Goal: Transaction & Acquisition: Purchase product/service

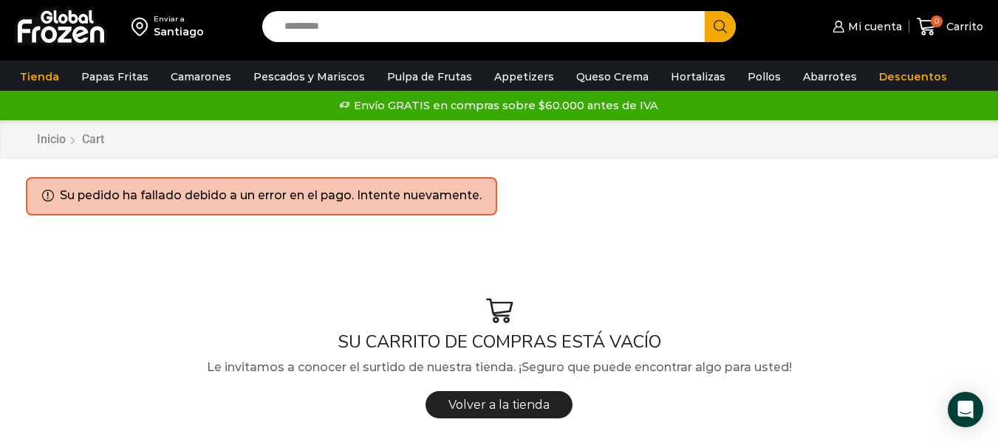
drag, startPoint x: 120, startPoint y: 109, endPoint x: 0, endPoint y: 314, distance: 237.0
click at [0, 0] on link "Papas [PERSON_NAME]" at bounding box center [0, 0] width 0 height 0
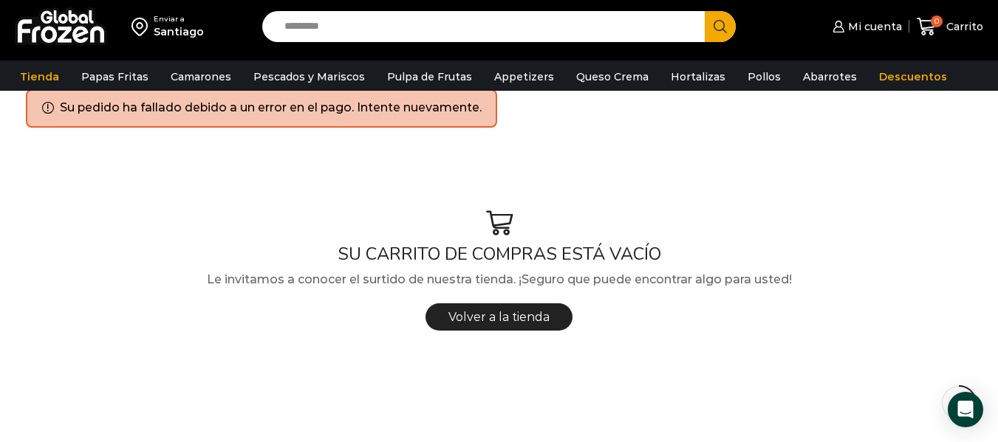
scroll to position [98, 0]
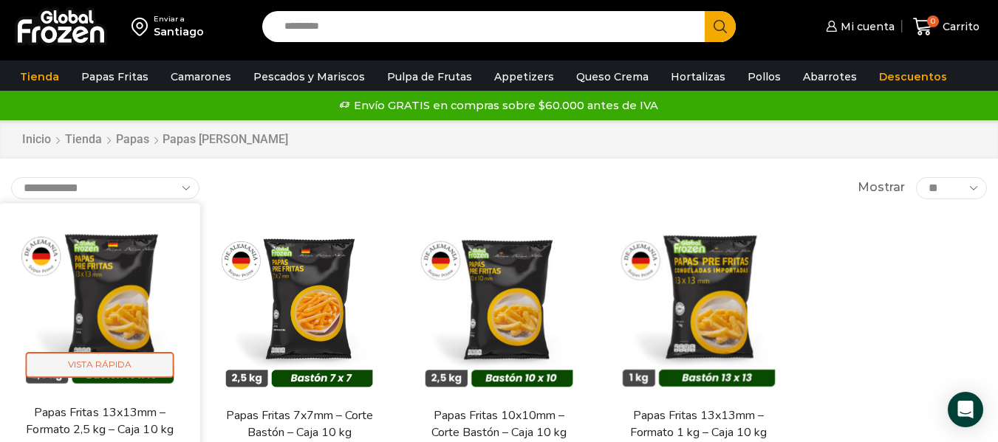
click at [102, 378] on span "Vista Rápida" at bounding box center [100, 365] width 148 height 26
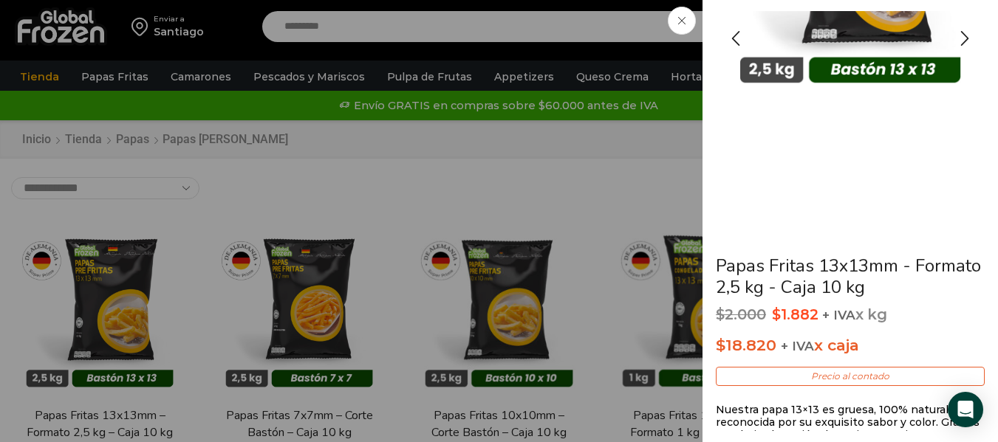
scroll to position [74, 0]
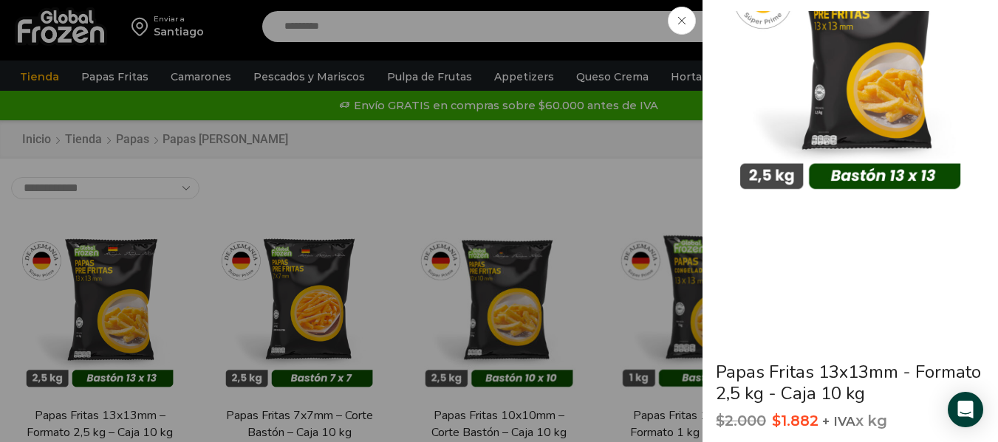
click at [679, 21] on icon at bounding box center [681, 20] width 7 height 7
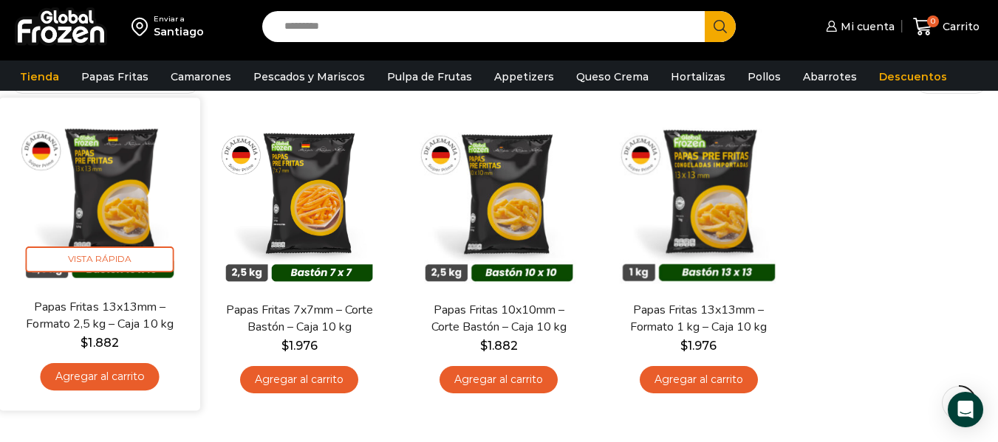
scroll to position [123, 0]
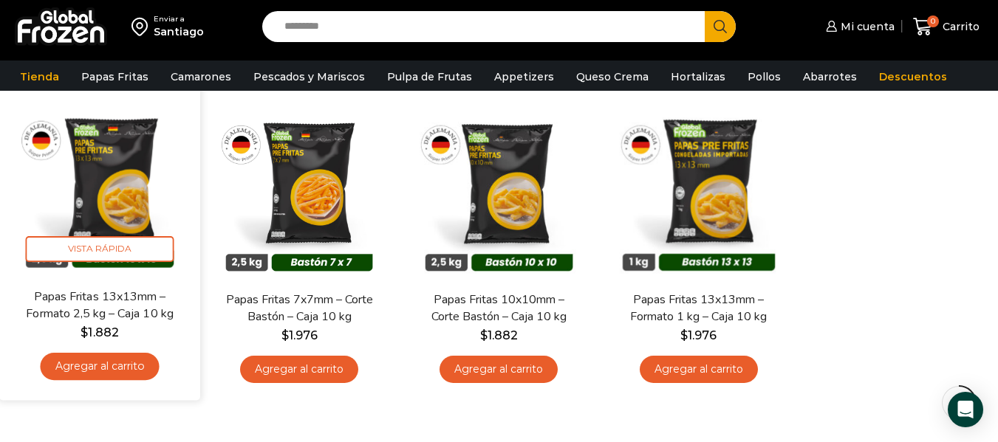
click at [109, 366] on link "Agregar al carrito" at bounding box center [100, 366] width 119 height 27
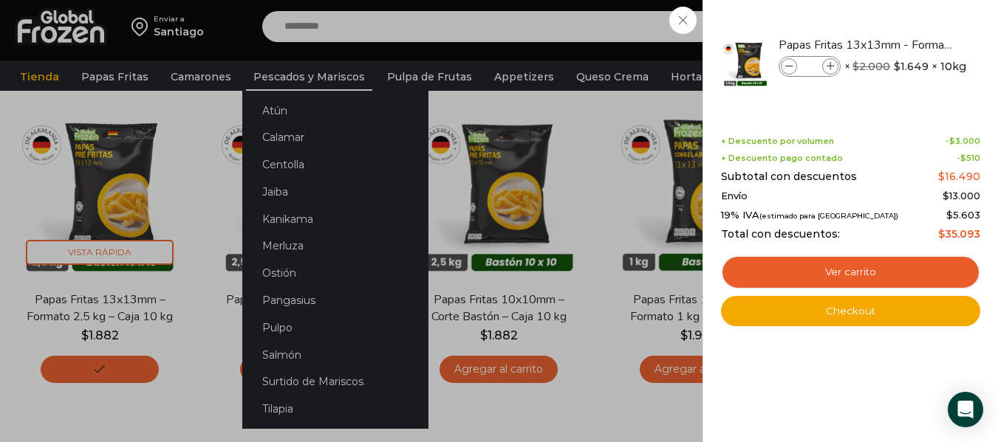
click at [909, 44] on div "1 Carrito 1 1 Shopping Cart *" at bounding box center [946, 27] width 74 height 35
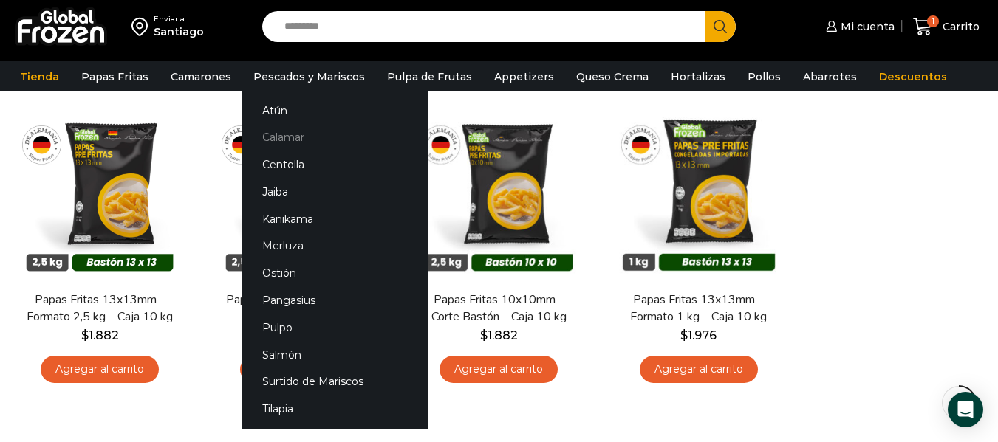
click at [281, 133] on link "Calamar" at bounding box center [335, 137] width 186 height 27
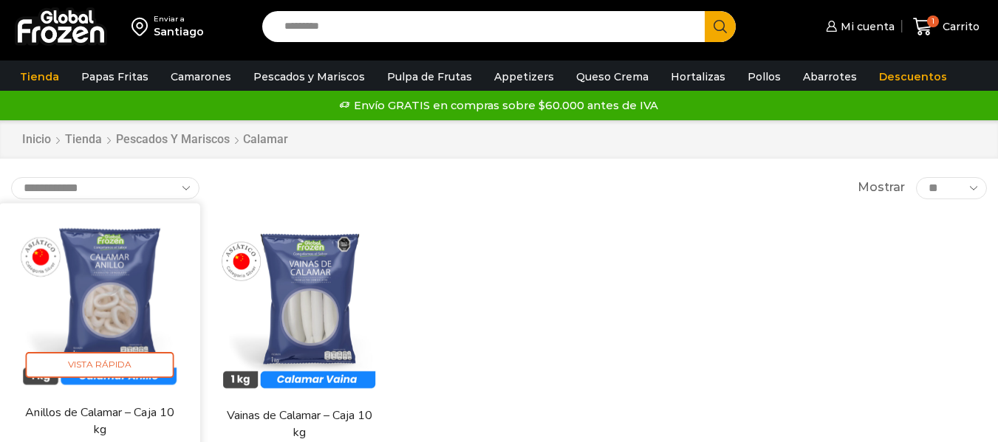
click at [92, 422] on link "Anillos de Calamar – Caja 10 kg" at bounding box center [99, 421] width 161 height 35
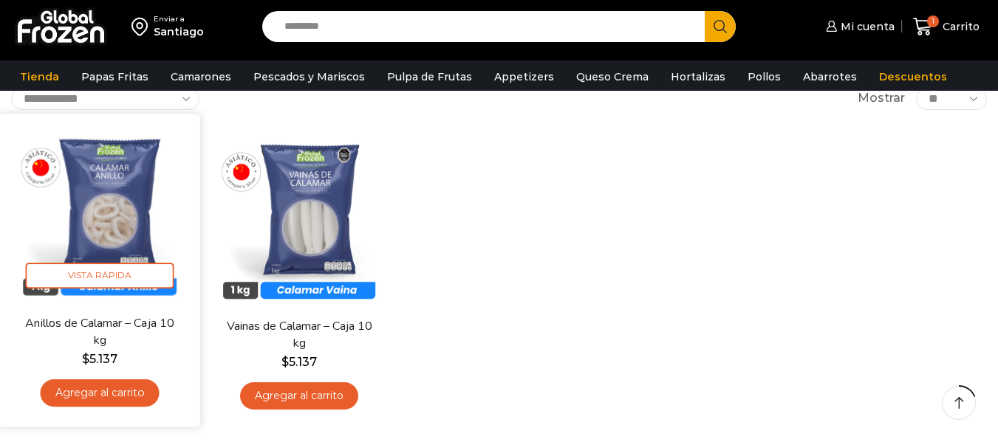
scroll to position [98, 0]
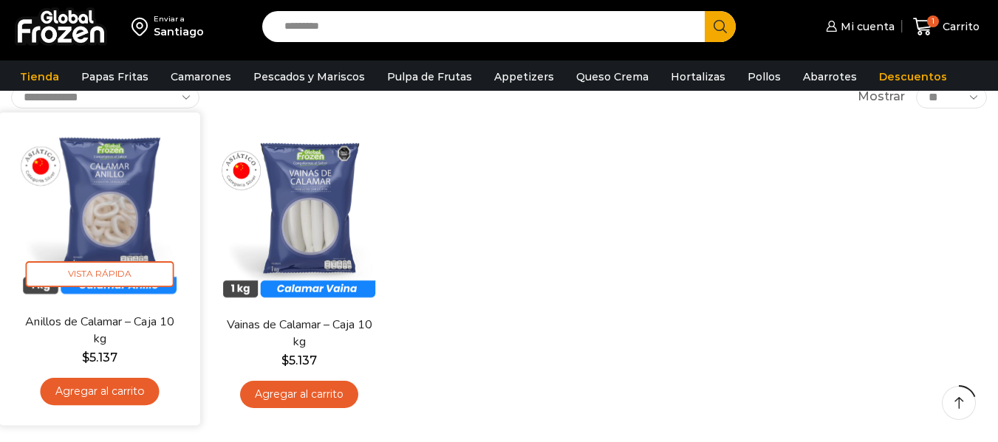
click at [97, 395] on link "Agregar al carrito" at bounding box center [100, 391] width 119 height 27
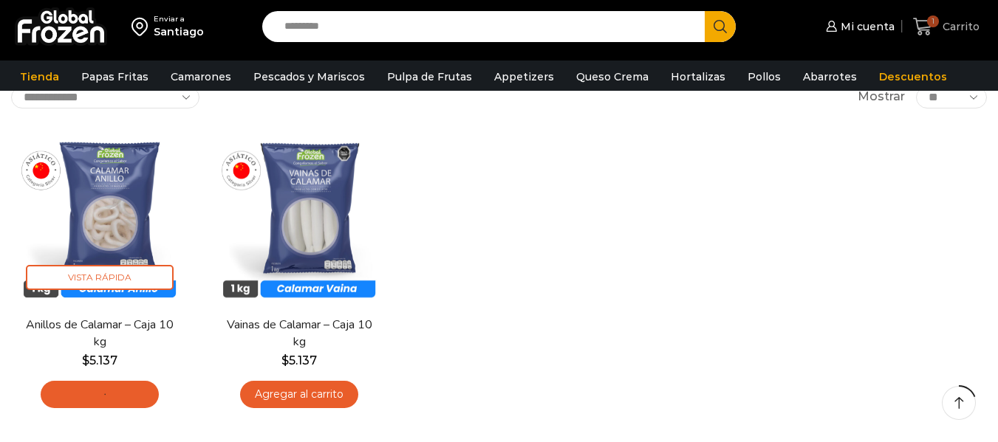
click at [926, 20] on icon at bounding box center [922, 27] width 19 height 18
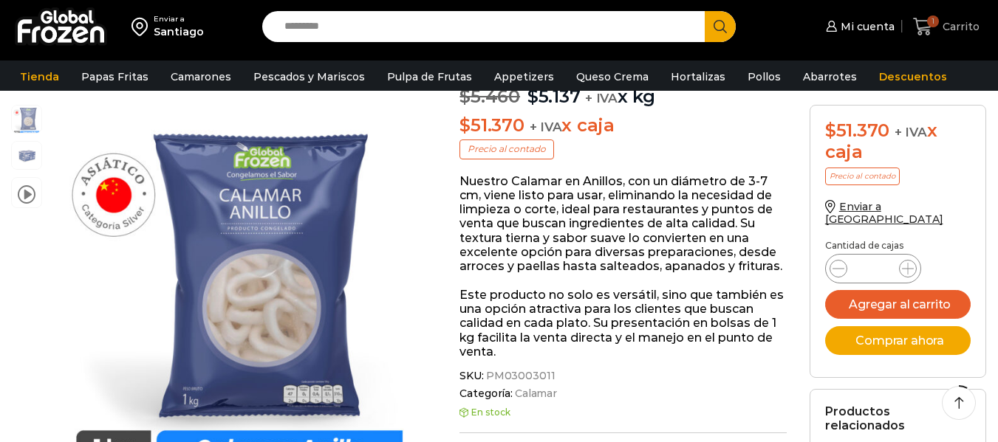
scroll to position [148, 0]
click at [934, 26] on span "1" at bounding box center [933, 22] width 12 height 12
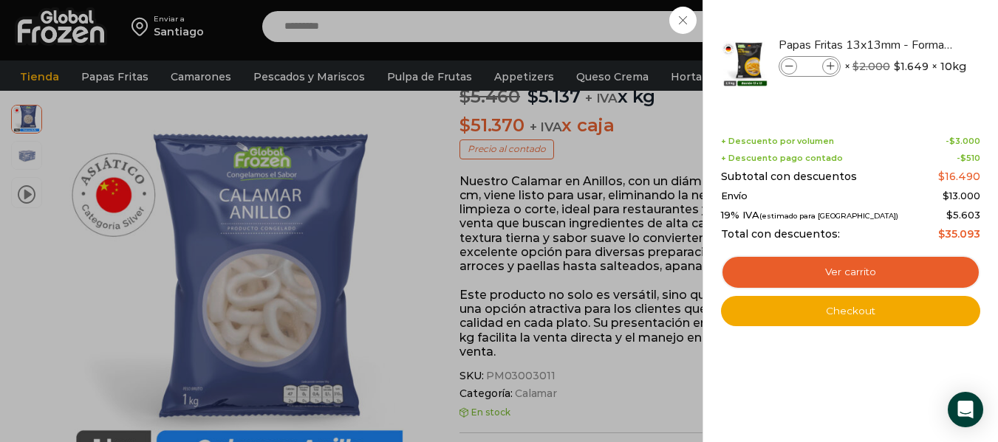
click at [846, 281] on link "Ver carrito" at bounding box center [850, 273] width 259 height 34
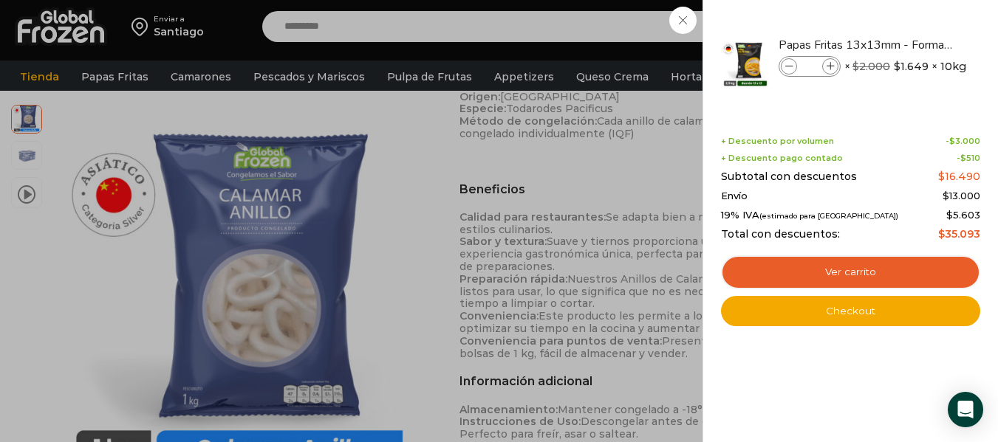
scroll to position [640, 0]
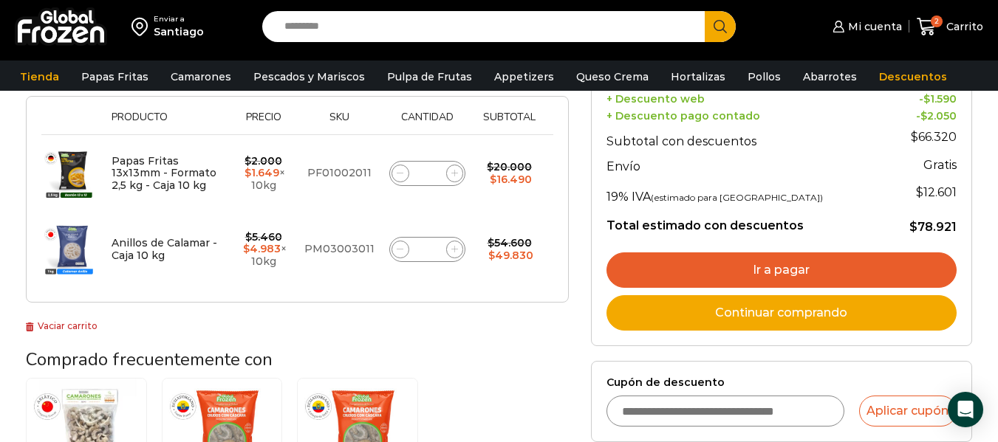
click at [457, 178] on span at bounding box center [455, 174] width 18 height 18
click at [448, 173] on span at bounding box center [455, 174] width 18 height 18
type input "*"
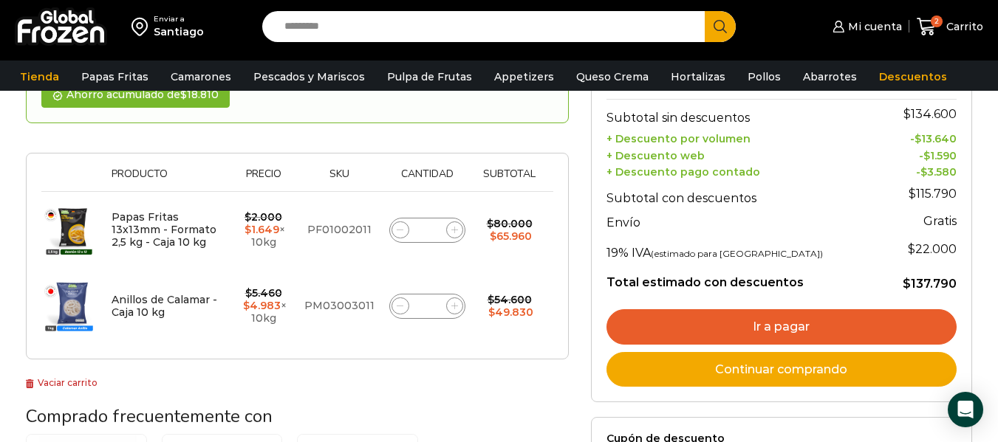
scroll to position [246, 0]
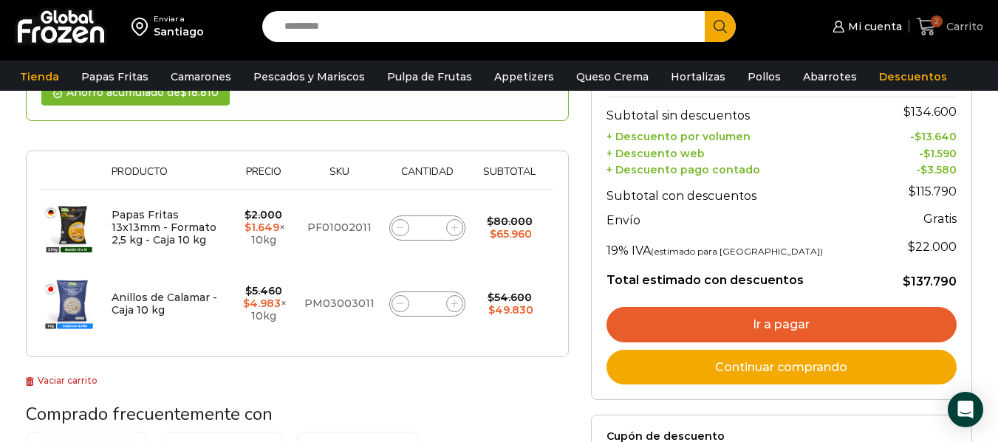
drag, startPoint x: 935, startPoint y: 24, endPoint x: 903, endPoint y: 95, distance: 77.0
click at [934, 24] on span "2" at bounding box center [936, 22] width 12 height 12
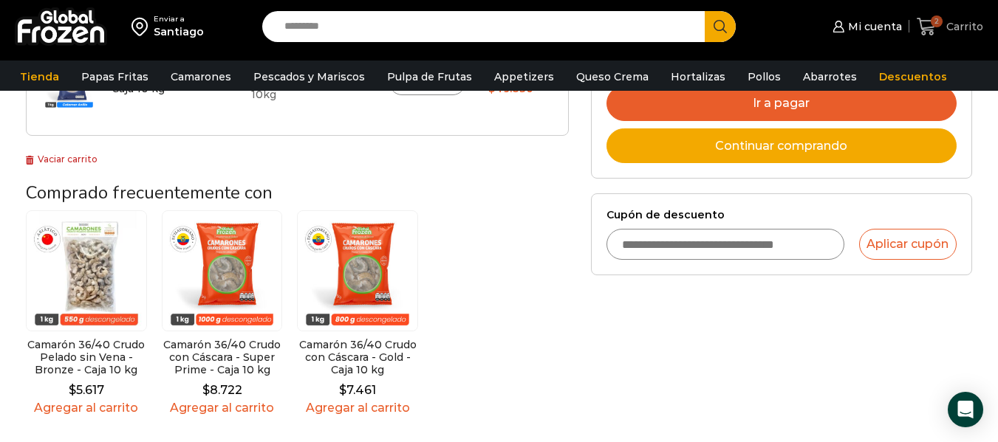
scroll to position [517, 0]
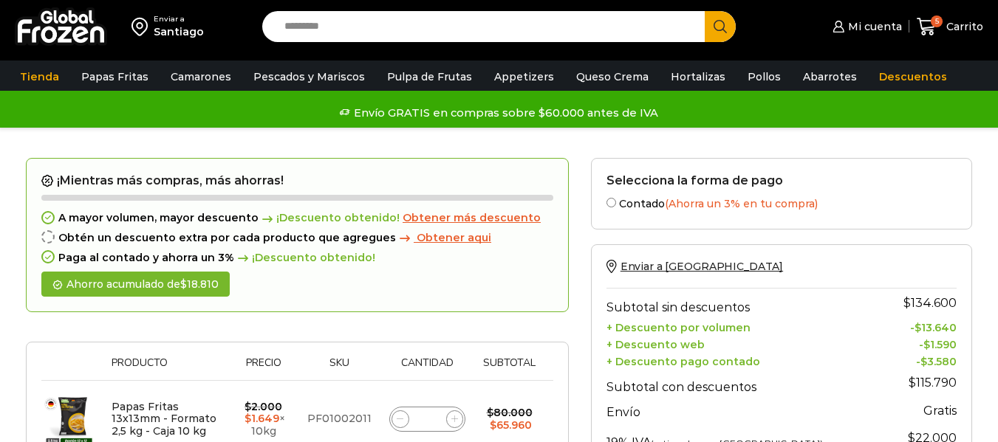
click at [399, 221] on form "¡Mientras más compras, más ahorras! A mayor volumen, mayor descuento ¡Descuento…" at bounding box center [297, 353] width 543 height 391
type input "*"
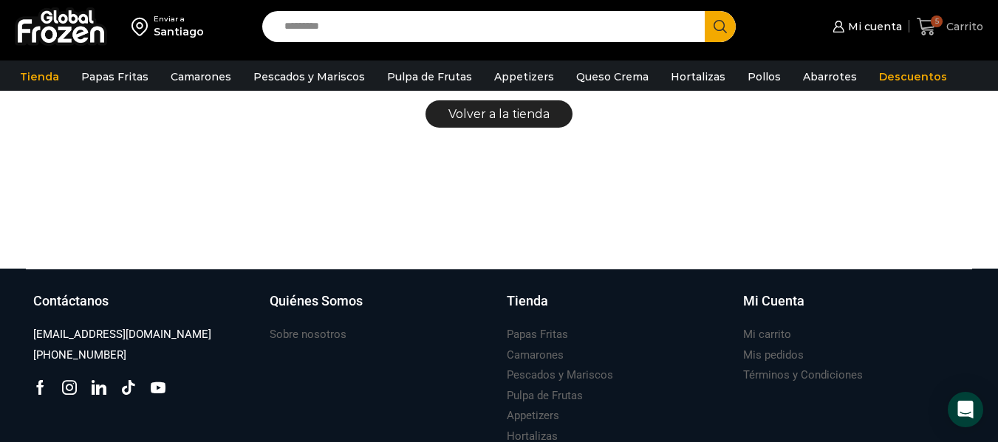
click at [933, 20] on span "5" at bounding box center [936, 22] width 12 height 12
